Goal: Find specific page/section: Find specific page/section

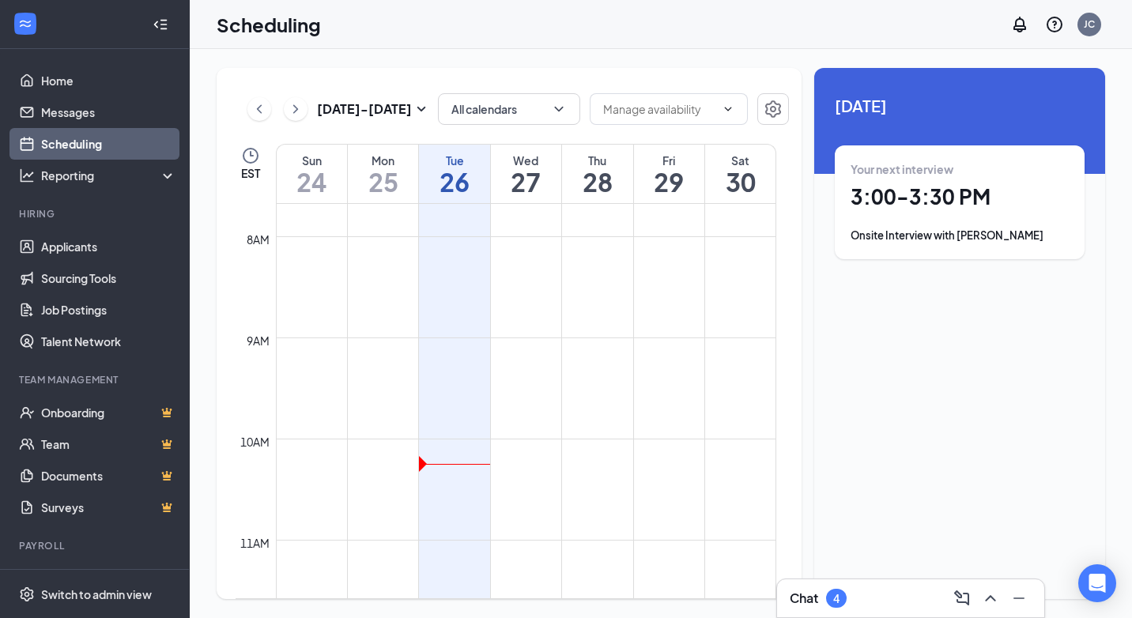
scroll to position [303, 0]
click at [997, 603] on icon "ChevronUp" at bounding box center [990, 598] width 19 height 19
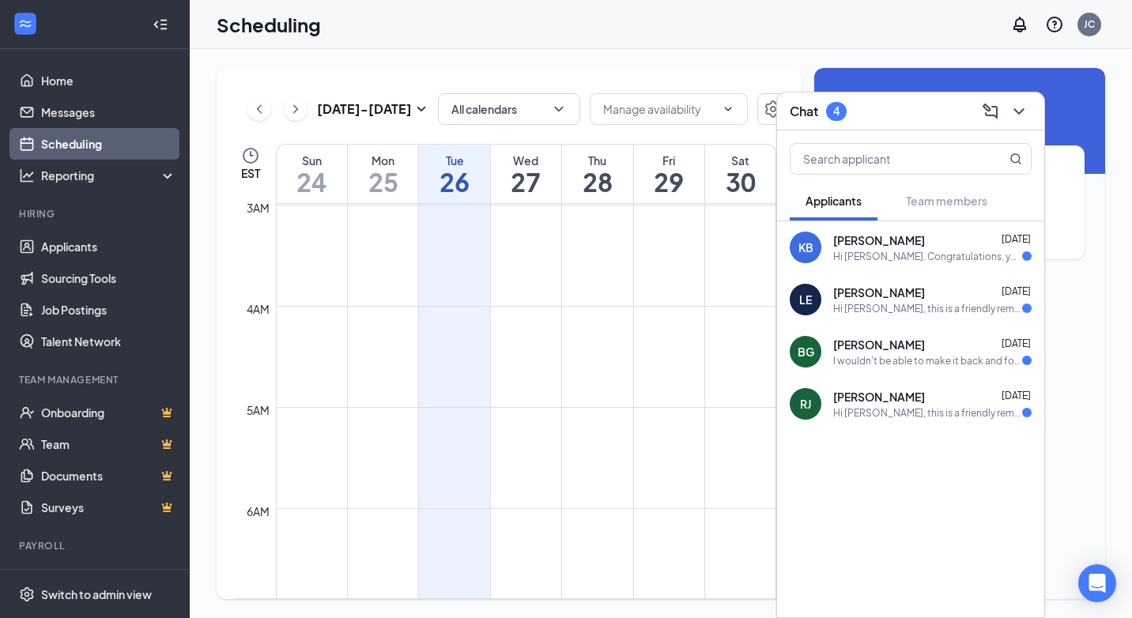
click at [925, 347] on span "[PERSON_NAME]" at bounding box center [879, 345] width 92 height 16
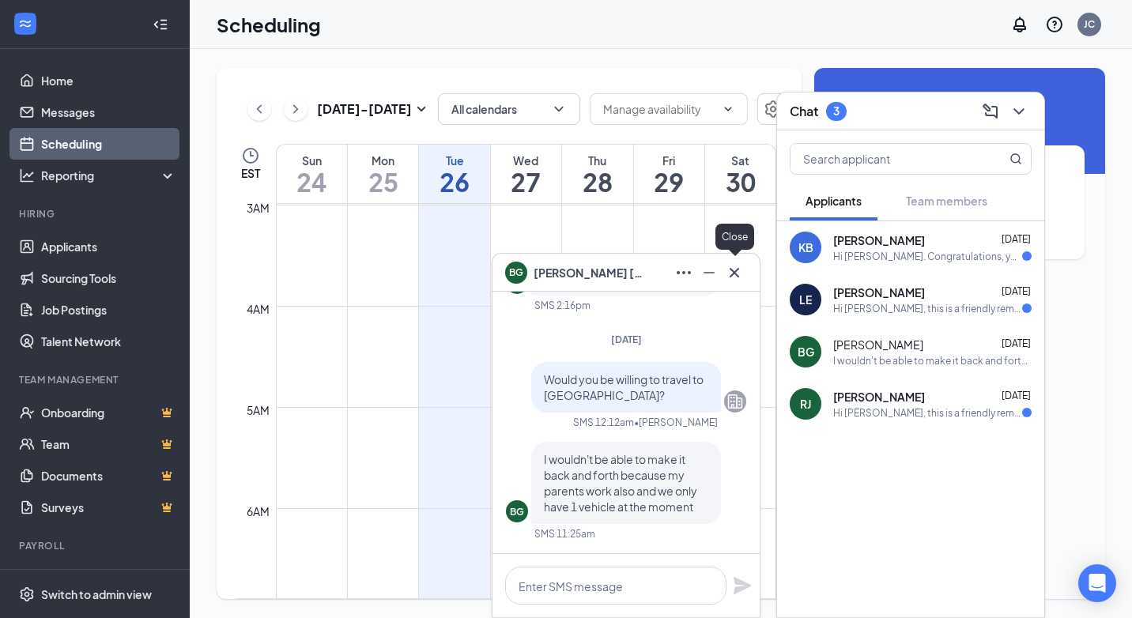
click at [734, 272] on icon "Cross" at bounding box center [734, 271] width 9 height 9
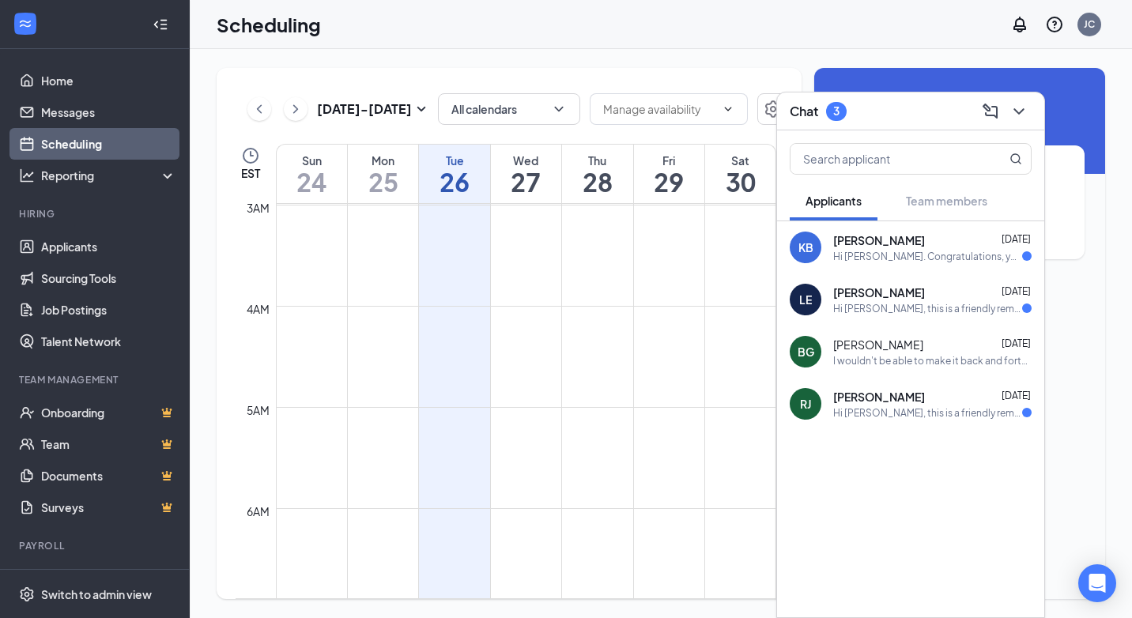
click at [918, 414] on div "Hi [PERSON_NAME], this is a friendly reminder. Your meeting with Huddle House f…" at bounding box center [927, 412] width 189 height 13
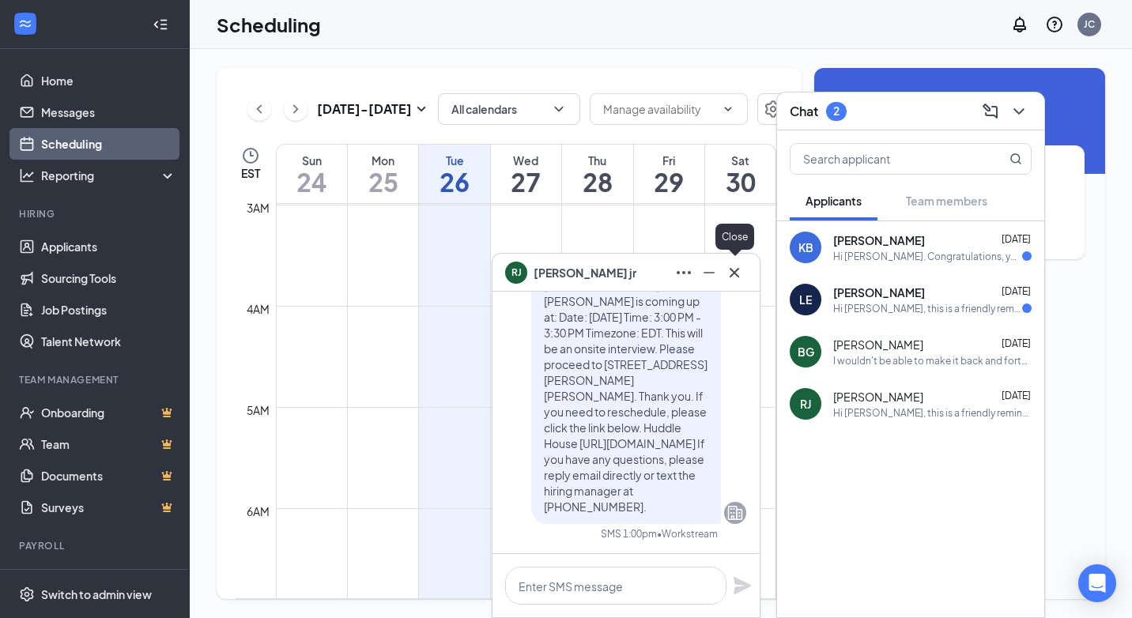
click at [736, 272] on icon "Cross" at bounding box center [734, 272] width 19 height 19
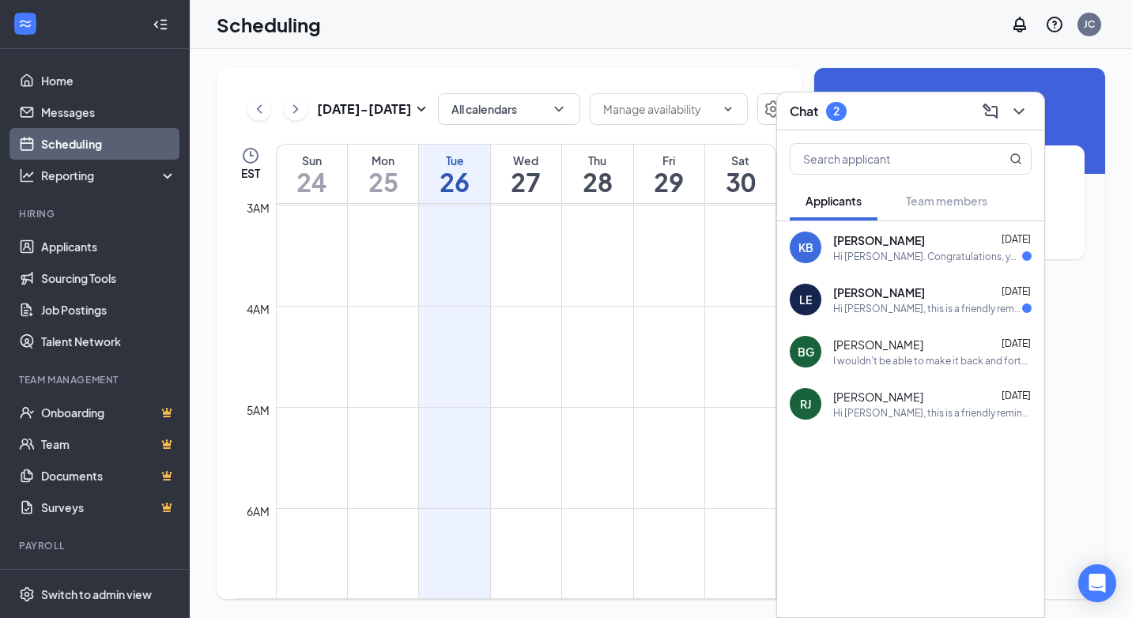
click at [862, 310] on div "Hi [PERSON_NAME], this is a friendly reminder. Your meeting with Huddle House f…" at bounding box center [927, 308] width 189 height 13
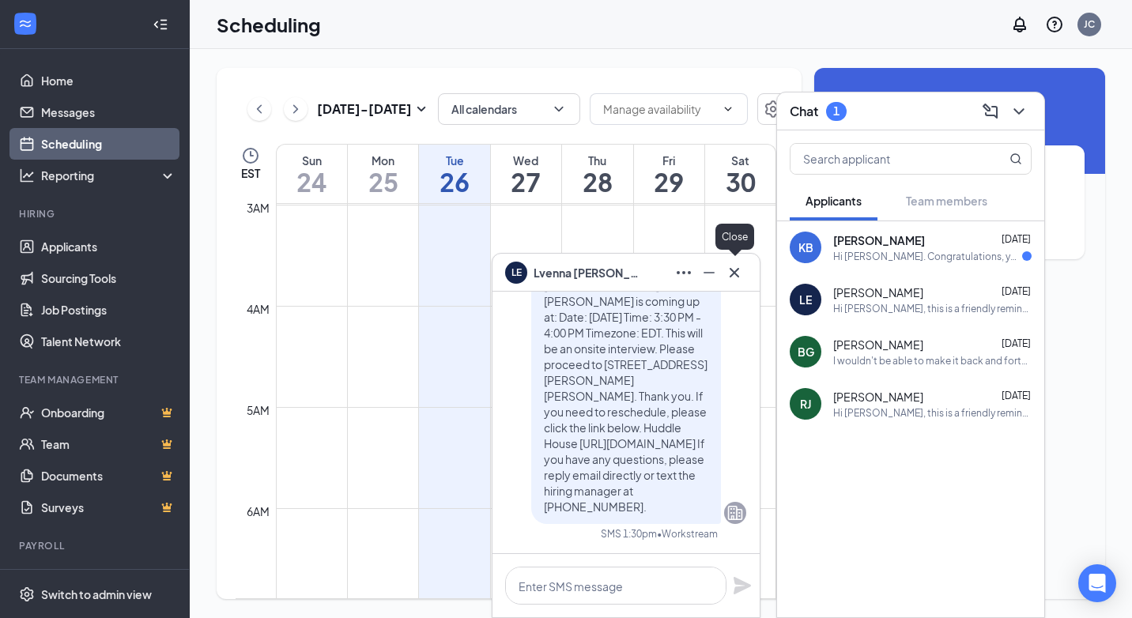
click at [742, 272] on icon "Cross" at bounding box center [734, 272] width 19 height 19
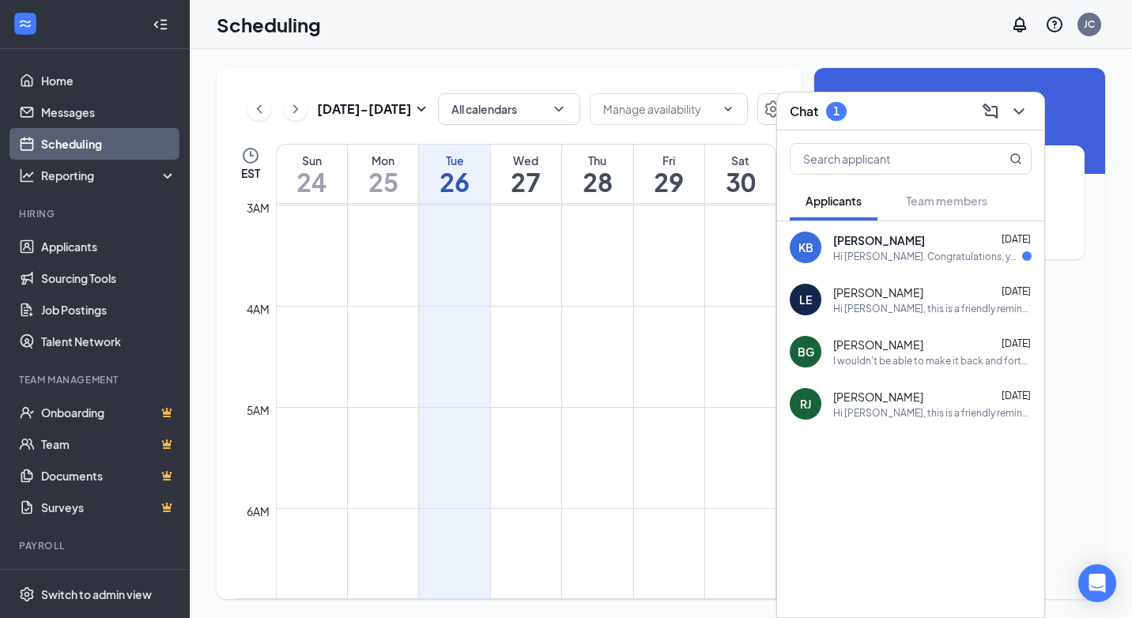
click at [862, 260] on div "Hi [PERSON_NAME]. Congratulations, your meeting with Huddle House for Cook at […" at bounding box center [927, 256] width 189 height 13
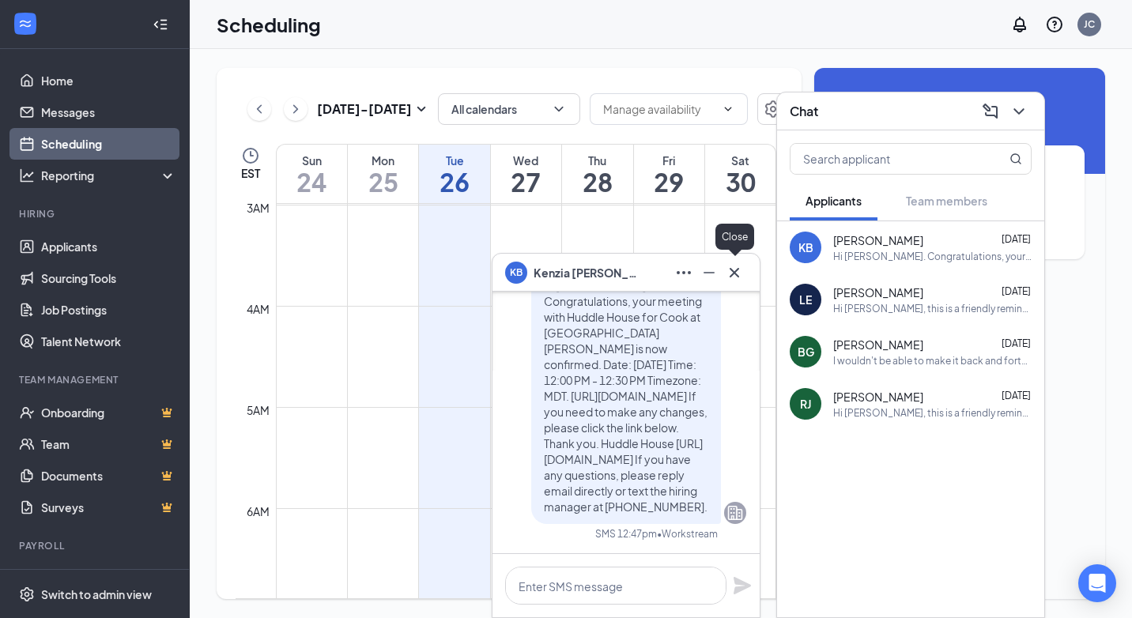
click at [728, 270] on icon "Cross" at bounding box center [734, 272] width 19 height 19
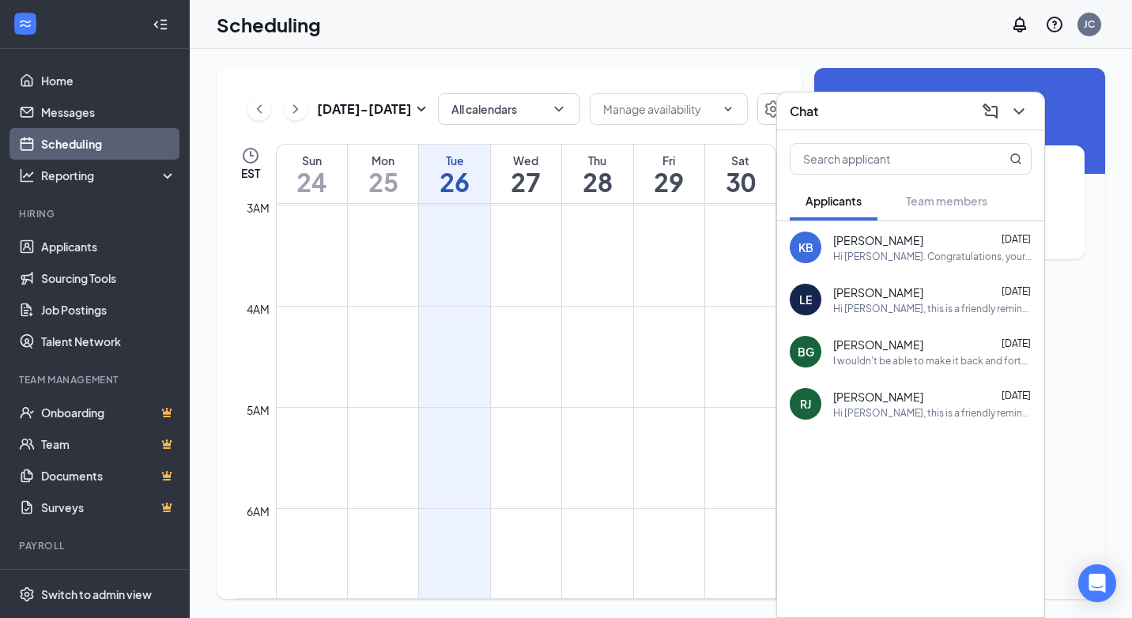
click at [845, 21] on div "Scheduling JC" at bounding box center [661, 24] width 942 height 49
click at [1027, 105] on icon "ChevronDown" at bounding box center [1018, 111] width 19 height 19
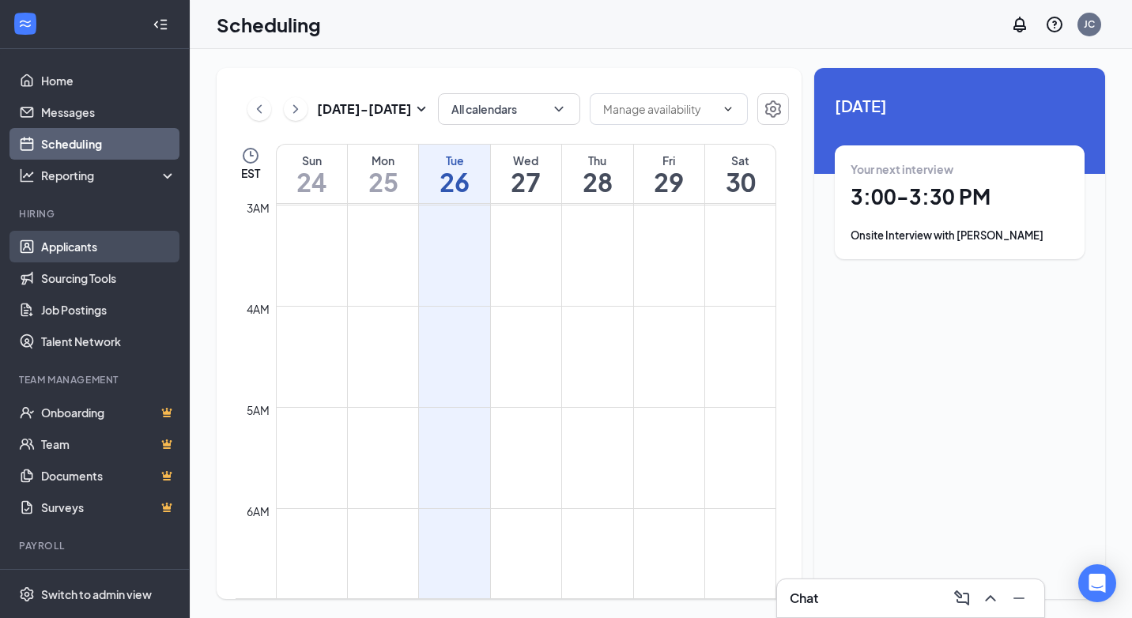
click at [96, 251] on link "Applicants" at bounding box center [108, 247] width 135 height 32
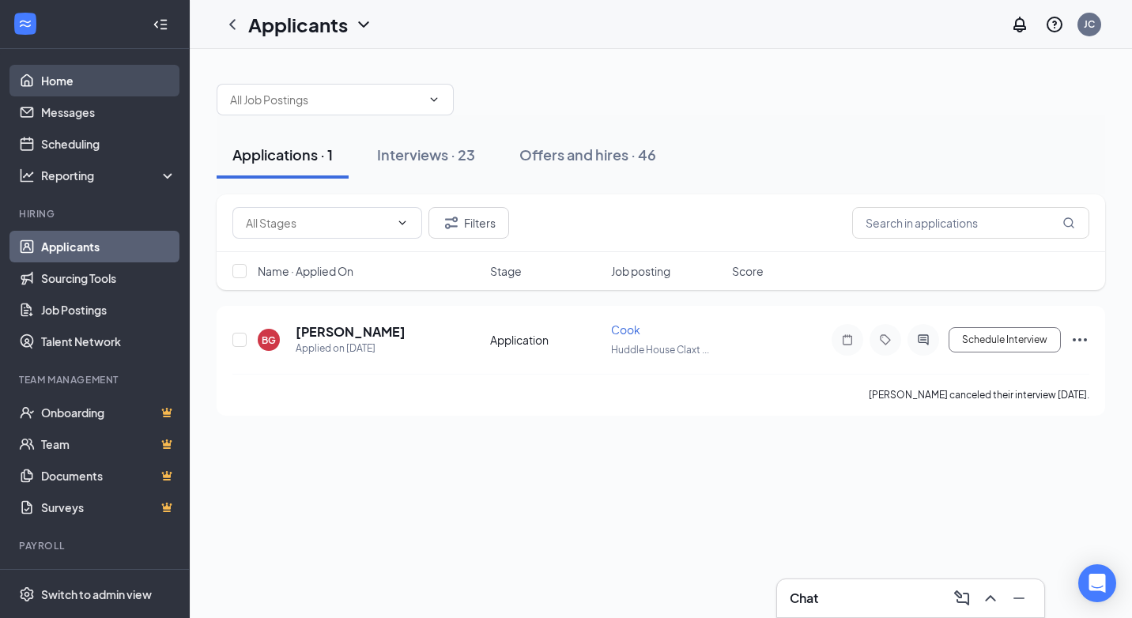
click at [66, 89] on link "Home" at bounding box center [108, 81] width 135 height 32
